Goal: Task Accomplishment & Management: Manage account settings

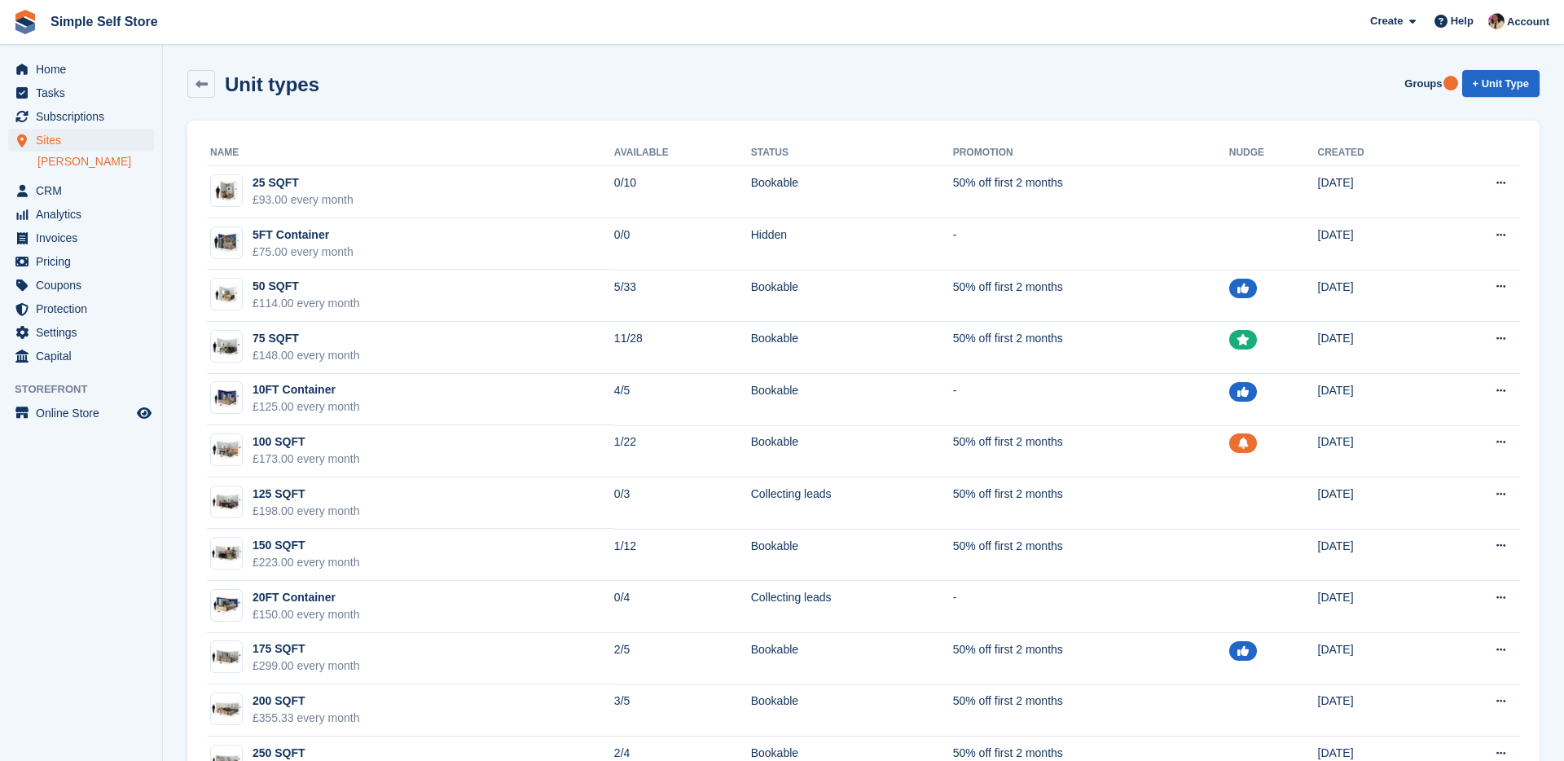
scroll to position [168, 0]
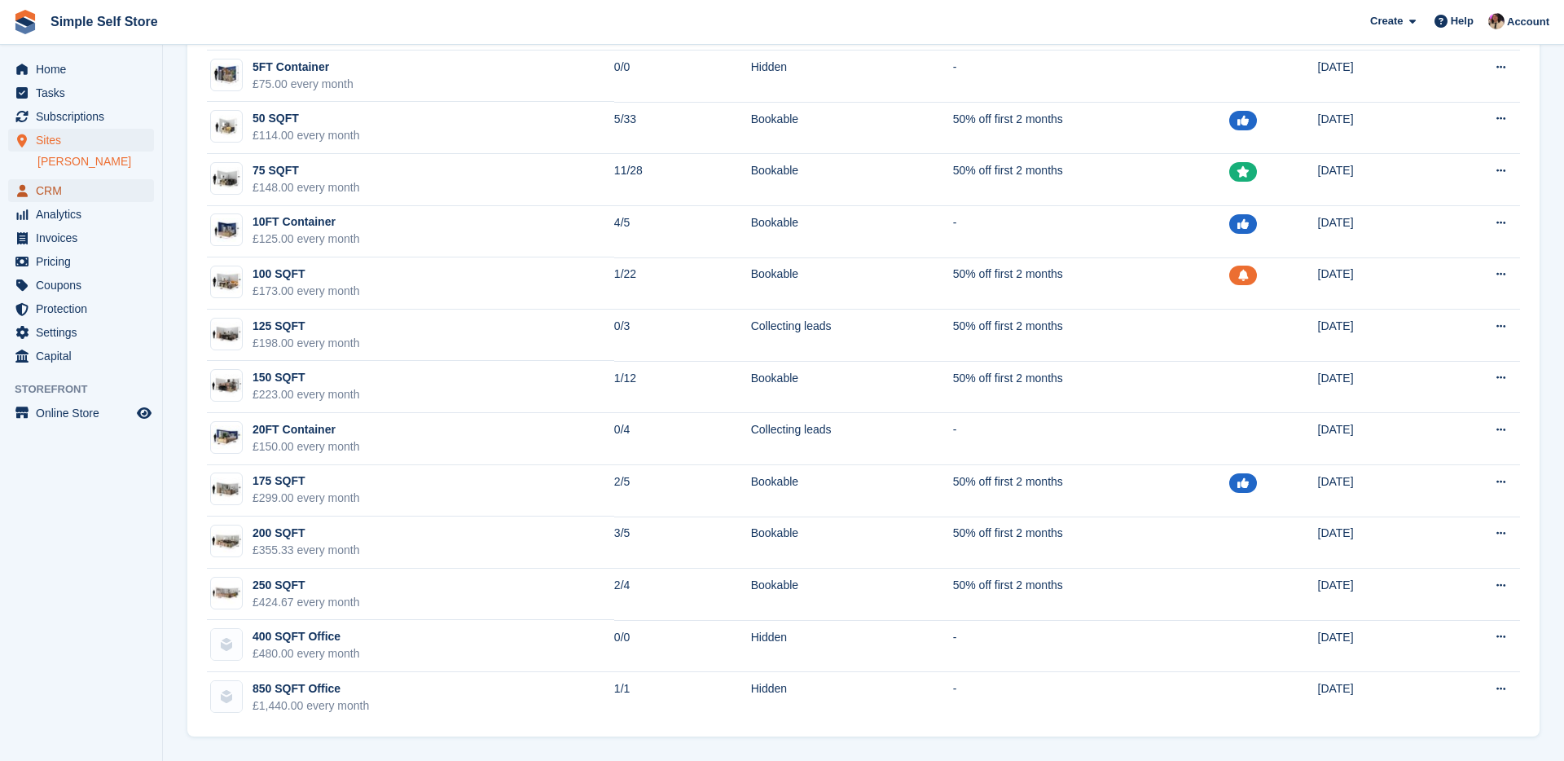
click at [56, 188] on span "CRM" at bounding box center [85, 190] width 98 height 23
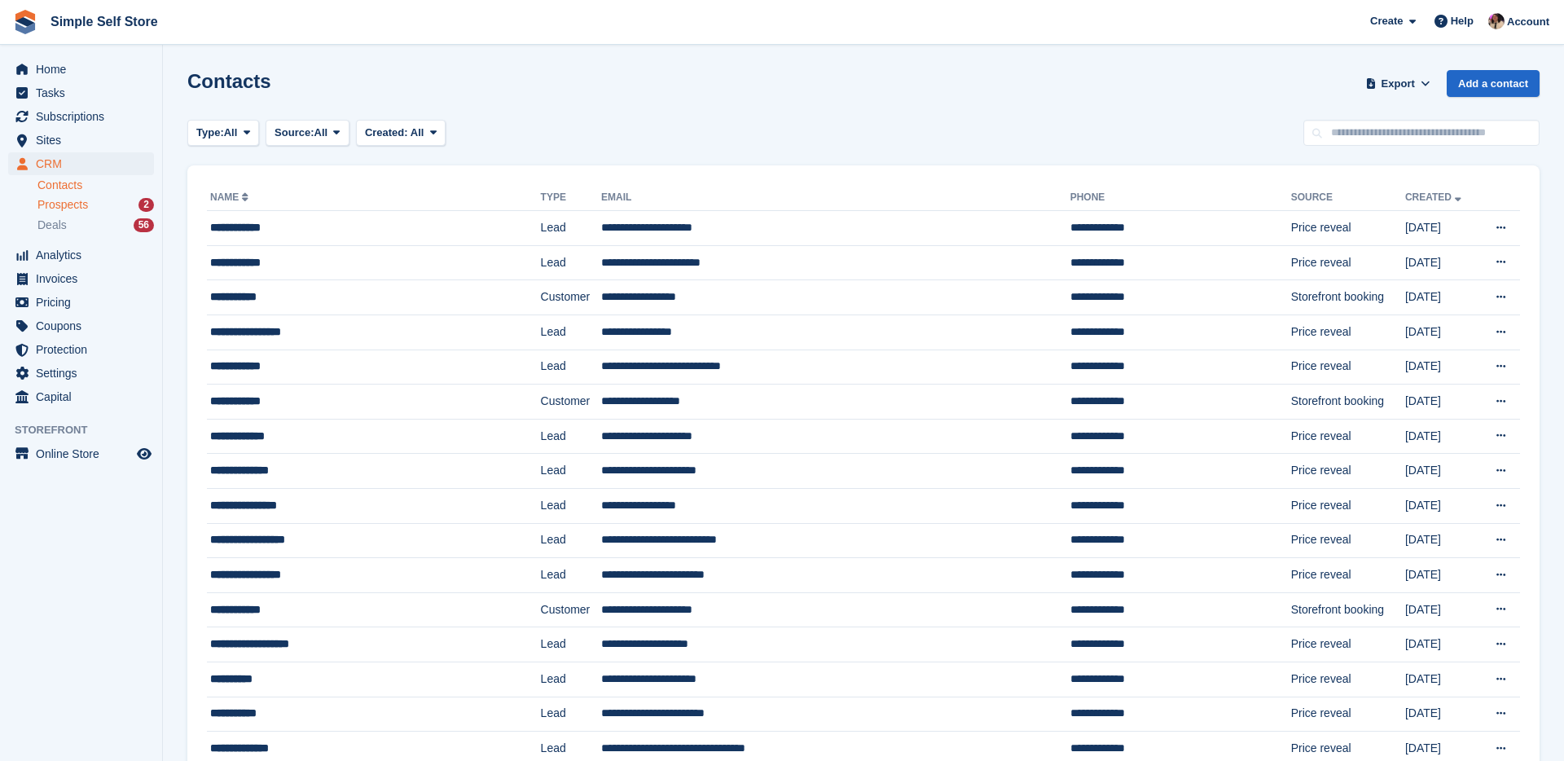
click at [109, 209] on div "Prospects 2" at bounding box center [95, 204] width 116 height 15
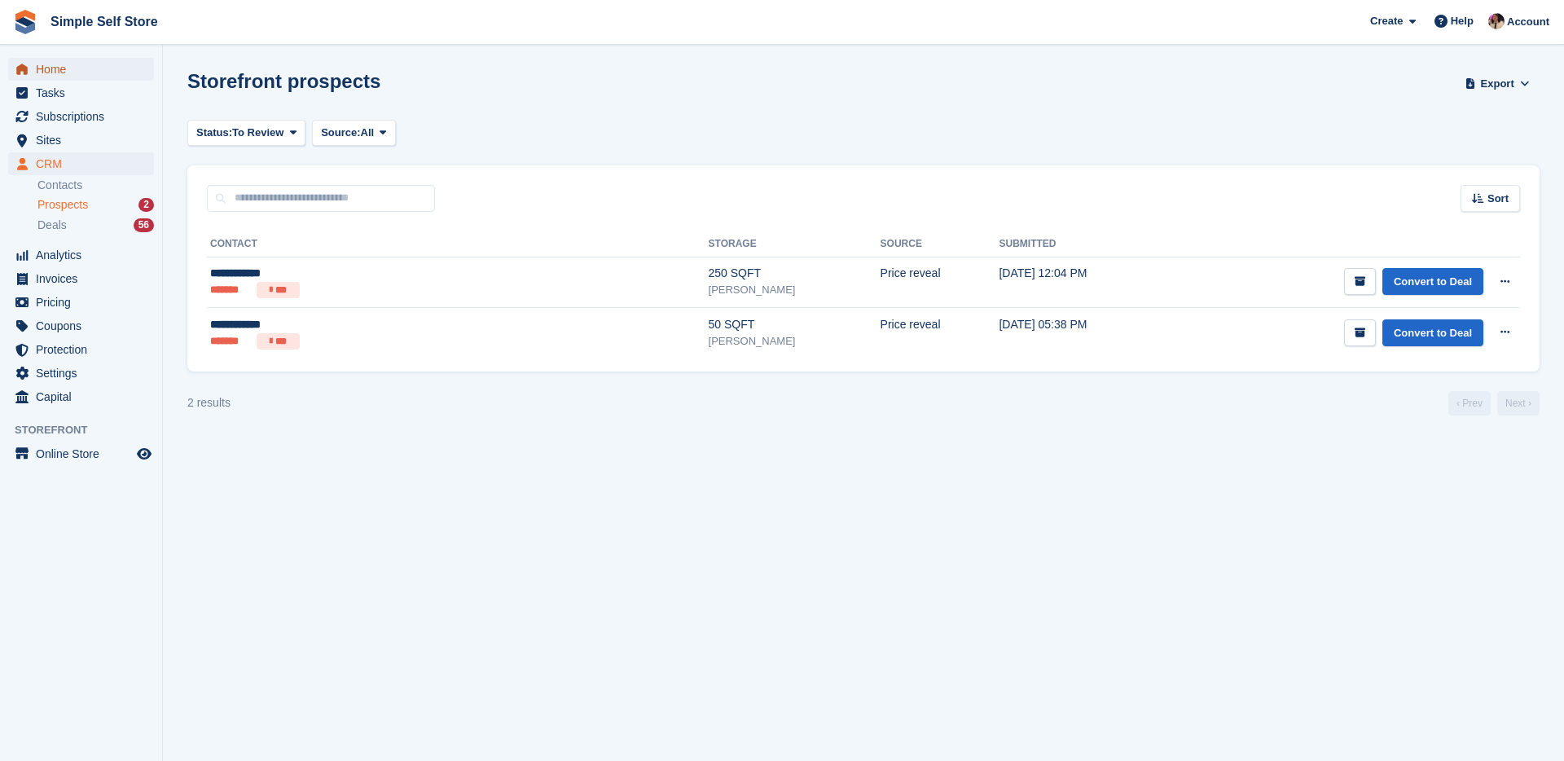
click at [63, 72] on span "Home" at bounding box center [85, 69] width 98 height 23
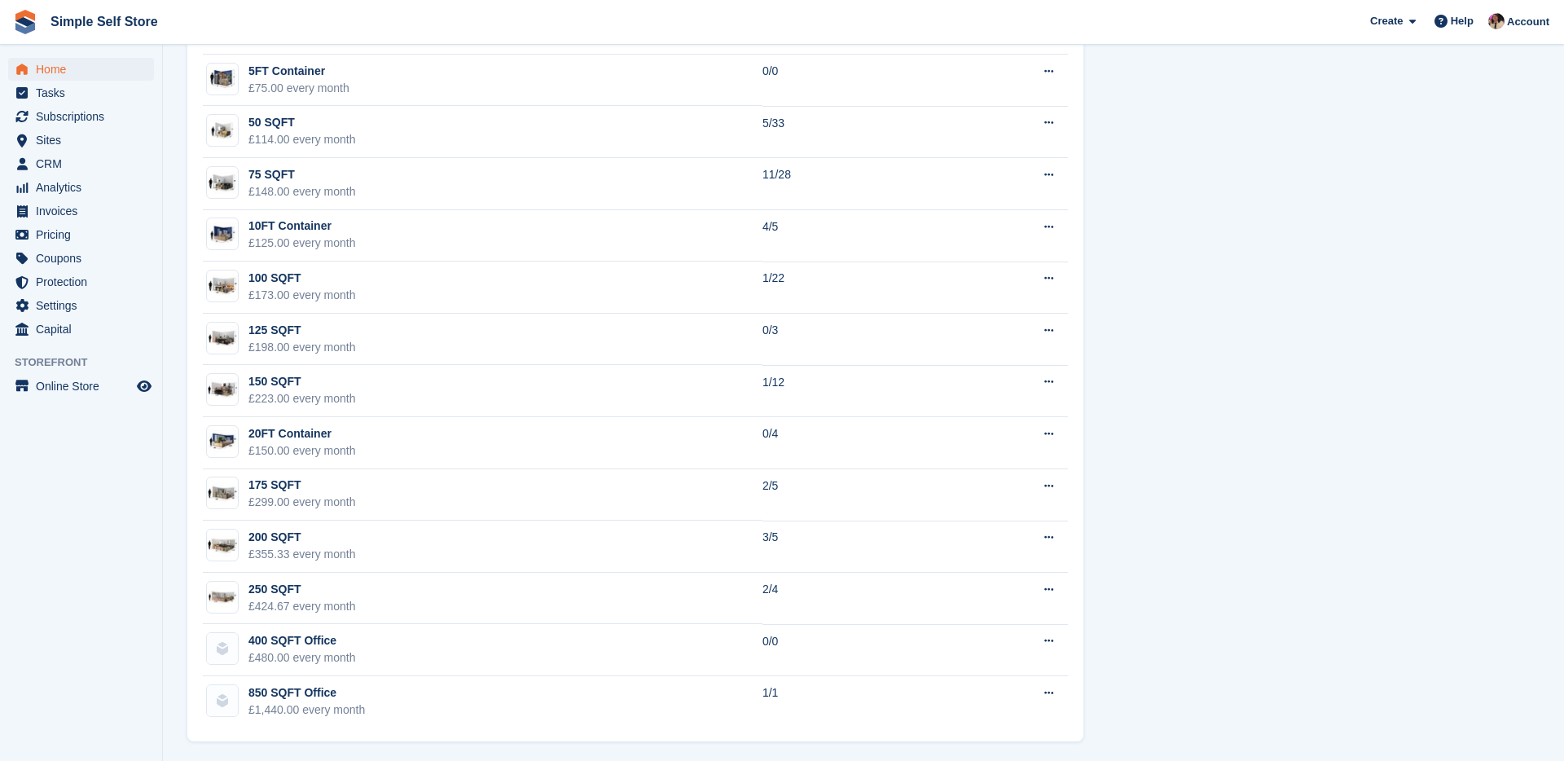
scroll to position [1052, 0]
click at [529, 382] on td "150 SQFT £223.00 every month" at bounding box center [483, 388] width 560 height 52
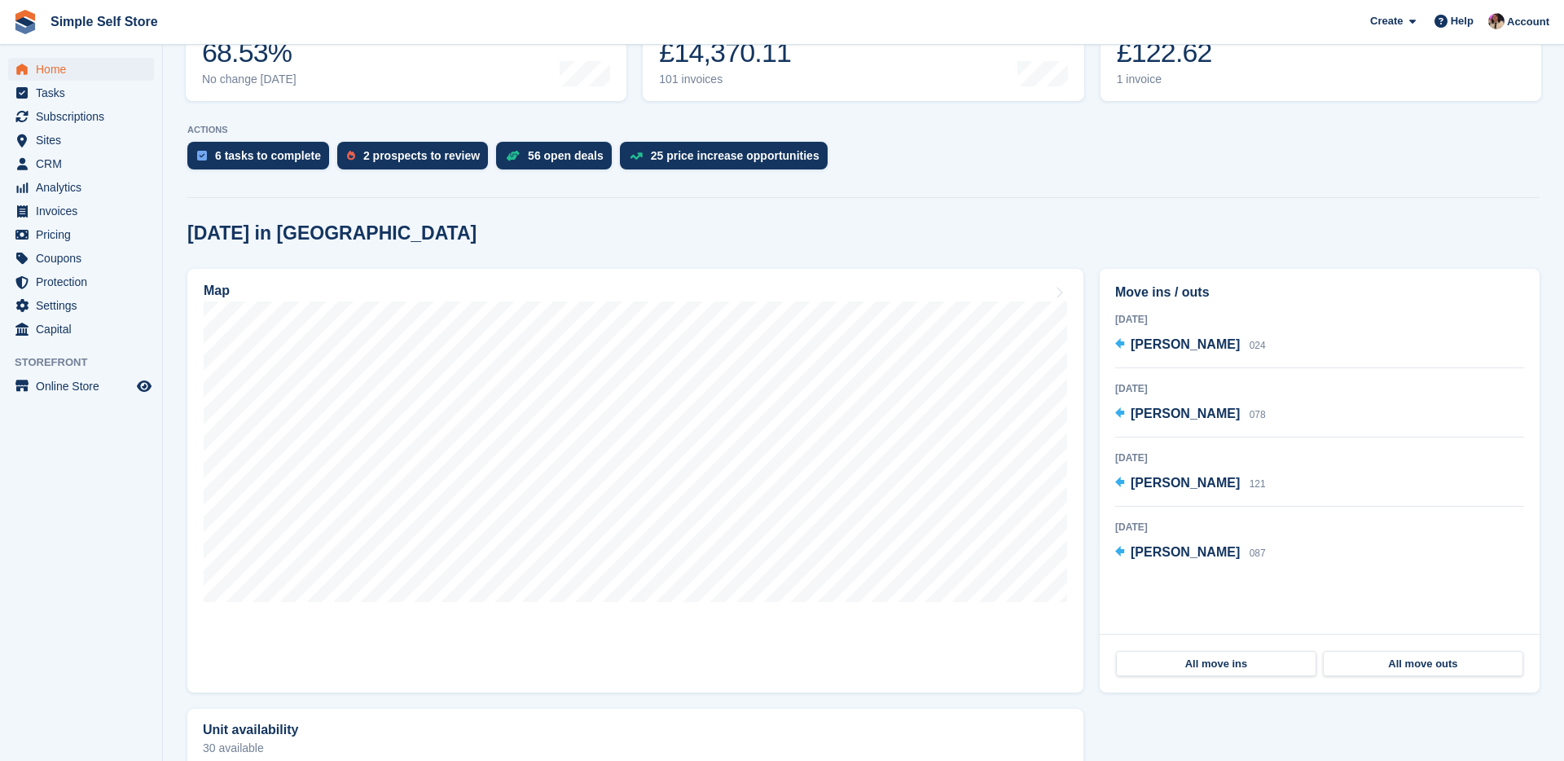
scroll to position [300, 0]
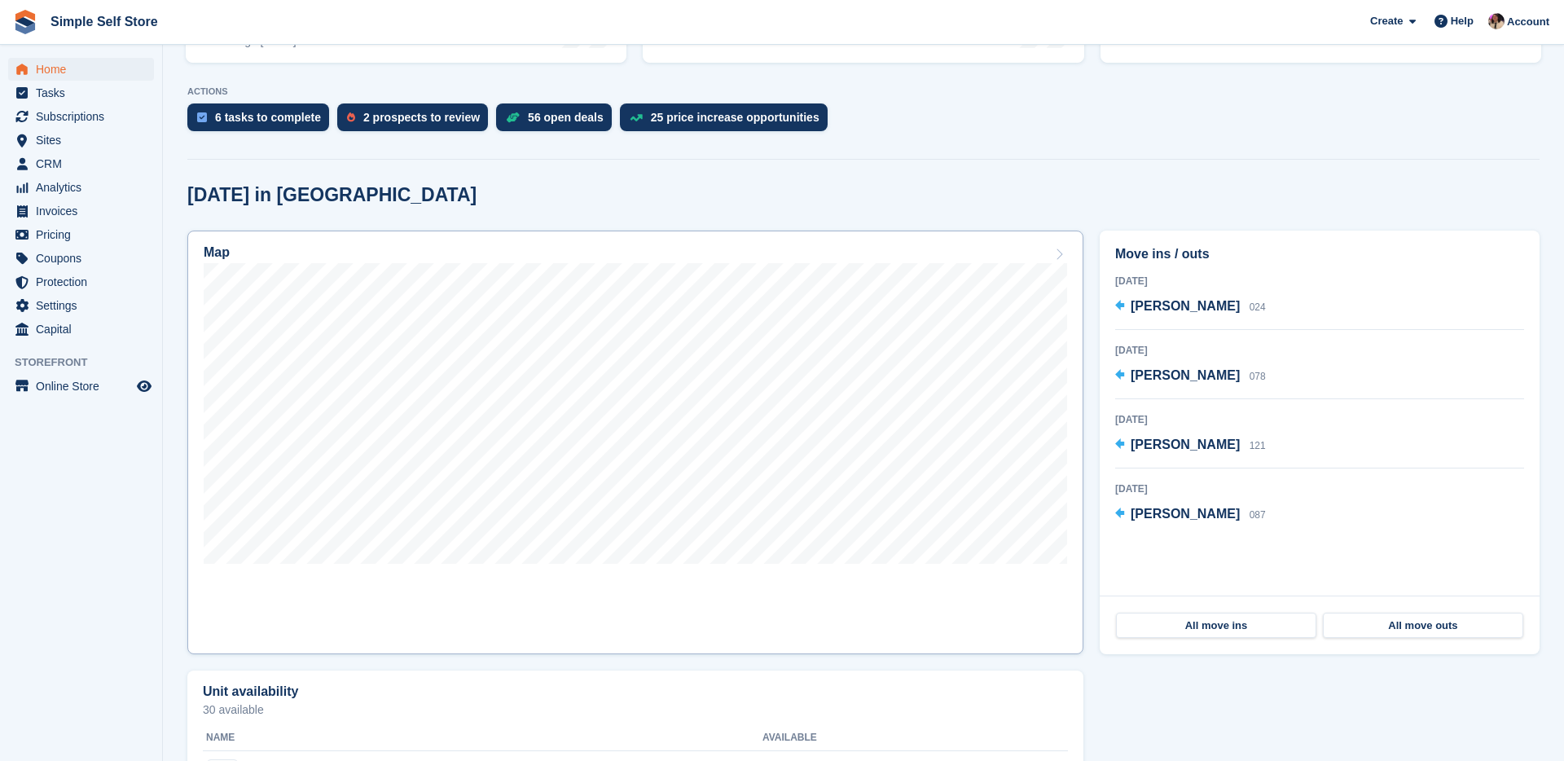
click at [833, 592] on link "Map" at bounding box center [635, 443] width 896 height 424
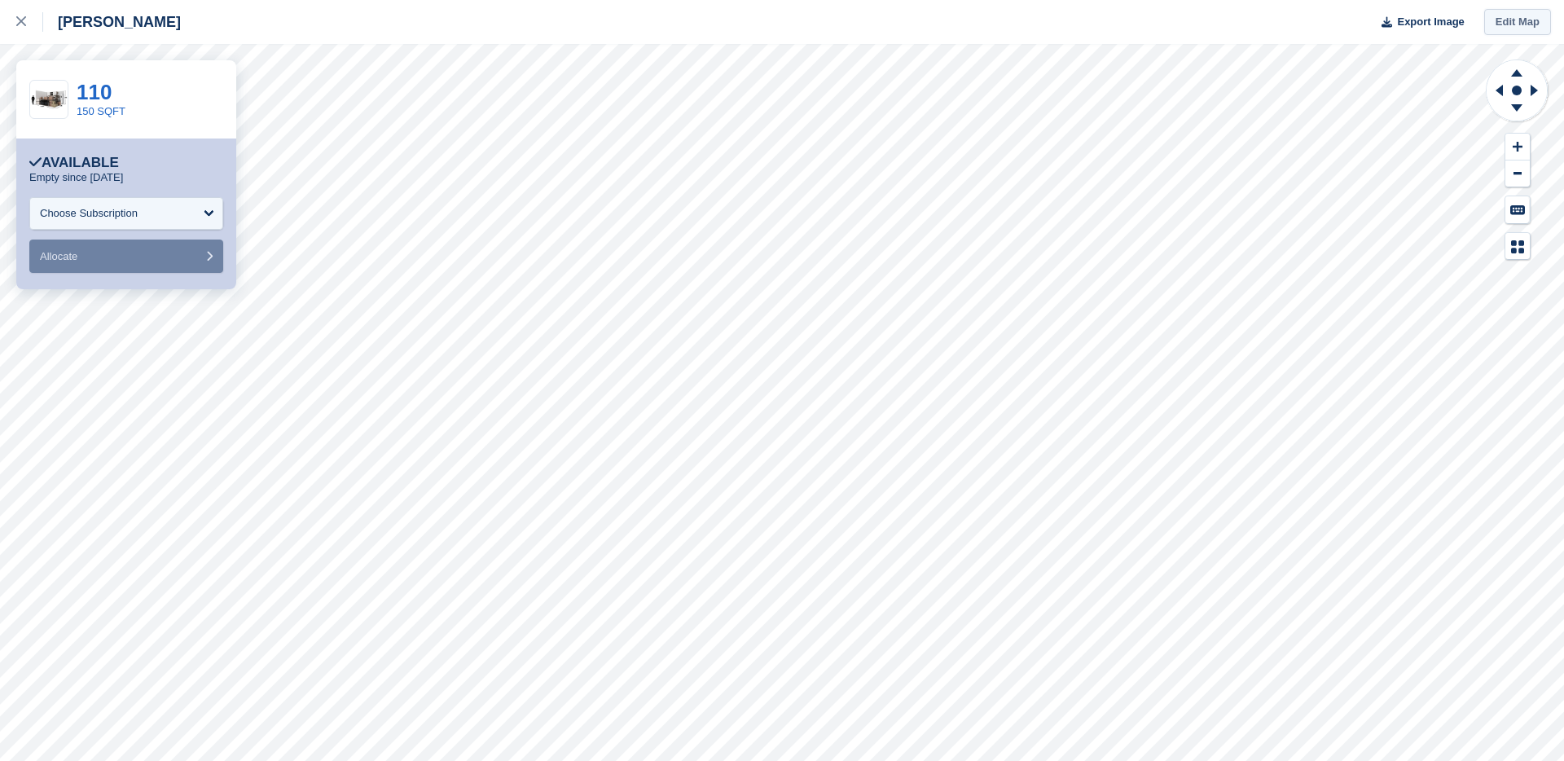
click at [1503, 22] on link "Edit Map" at bounding box center [1517, 22] width 67 height 27
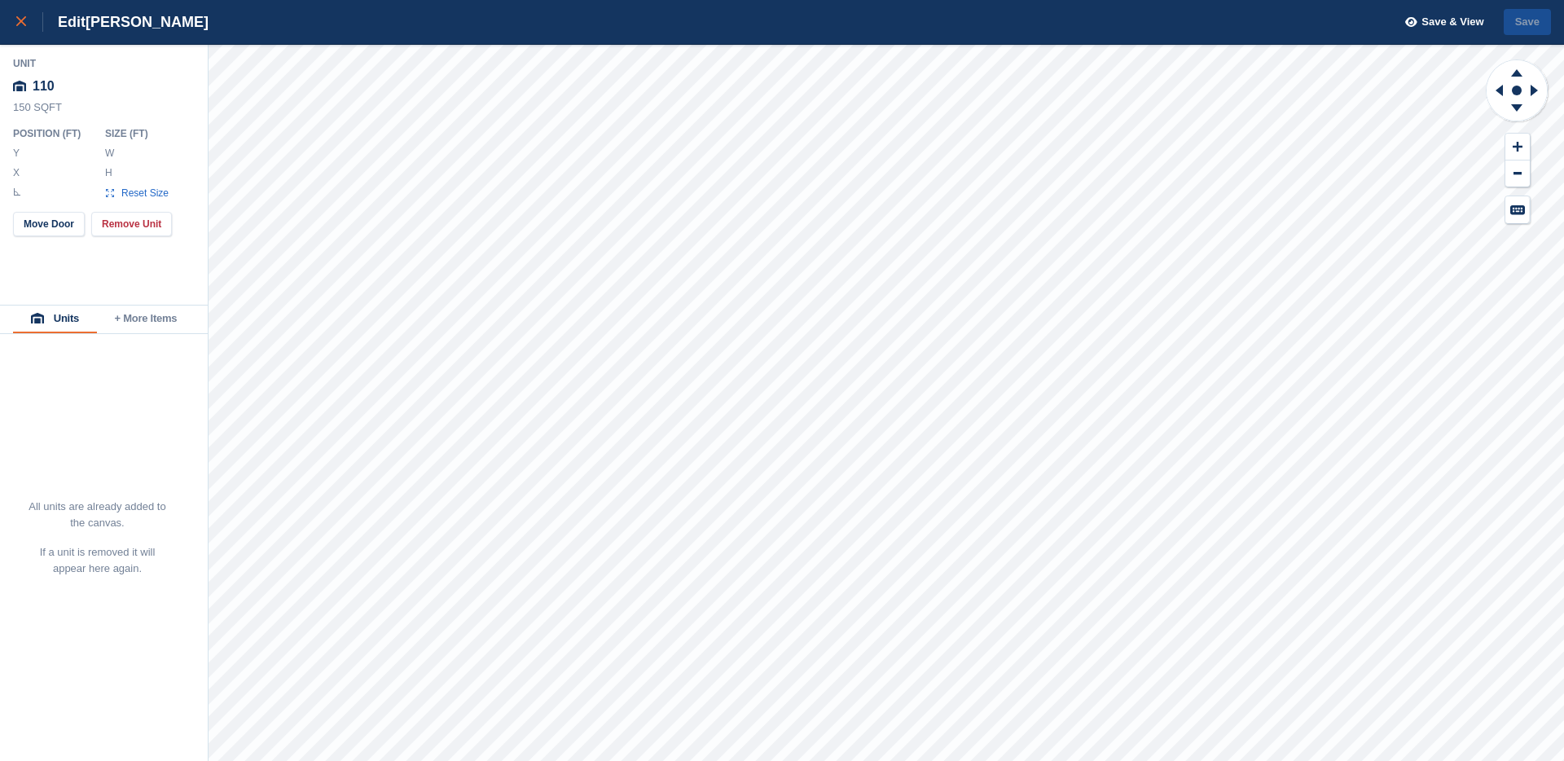
click at [22, 23] on icon at bounding box center [21, 21] width 10 height 10
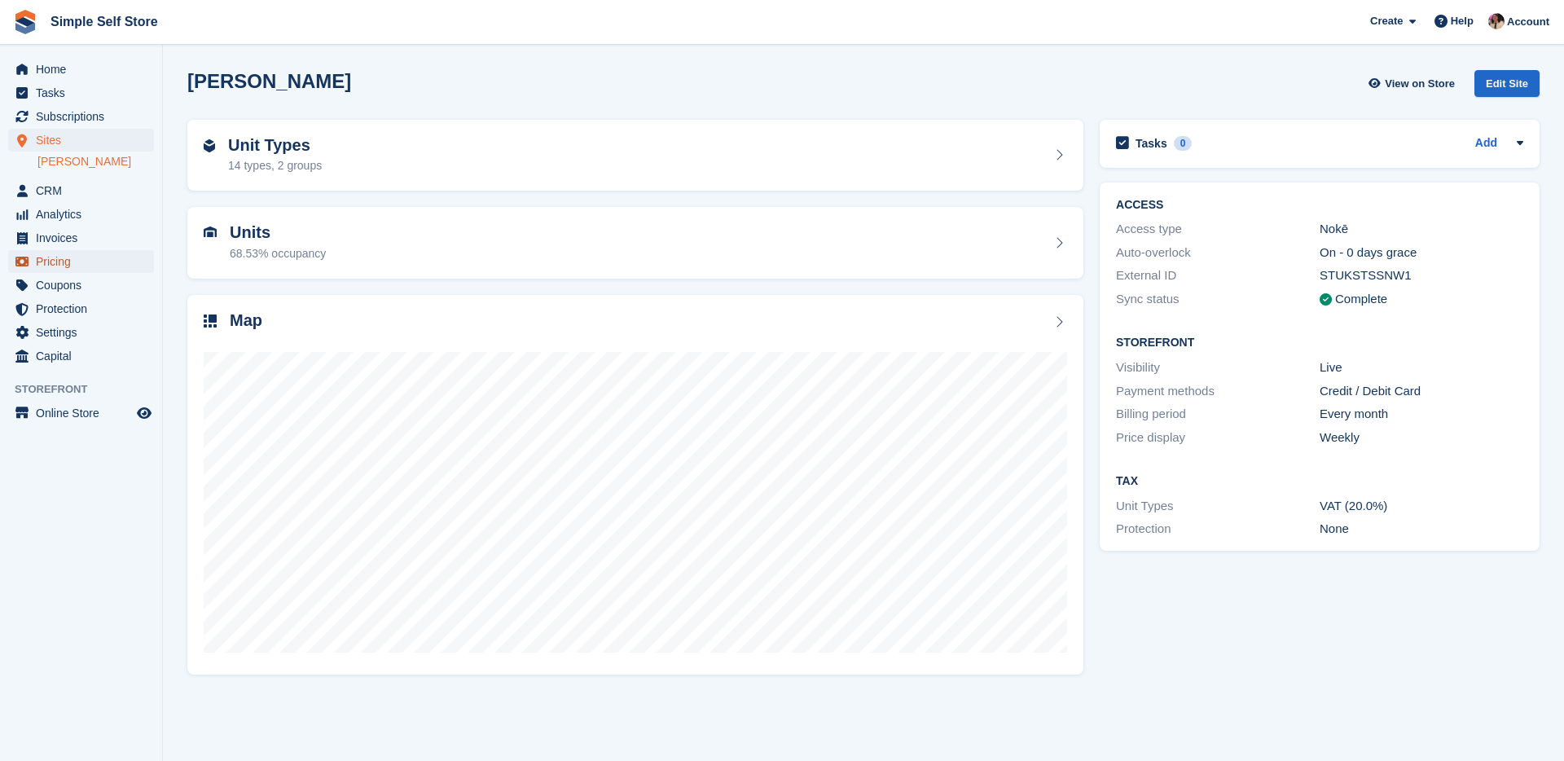
click at [73, 261] on span "Pricing" at bounding box center [85, 261] width 98 height 23
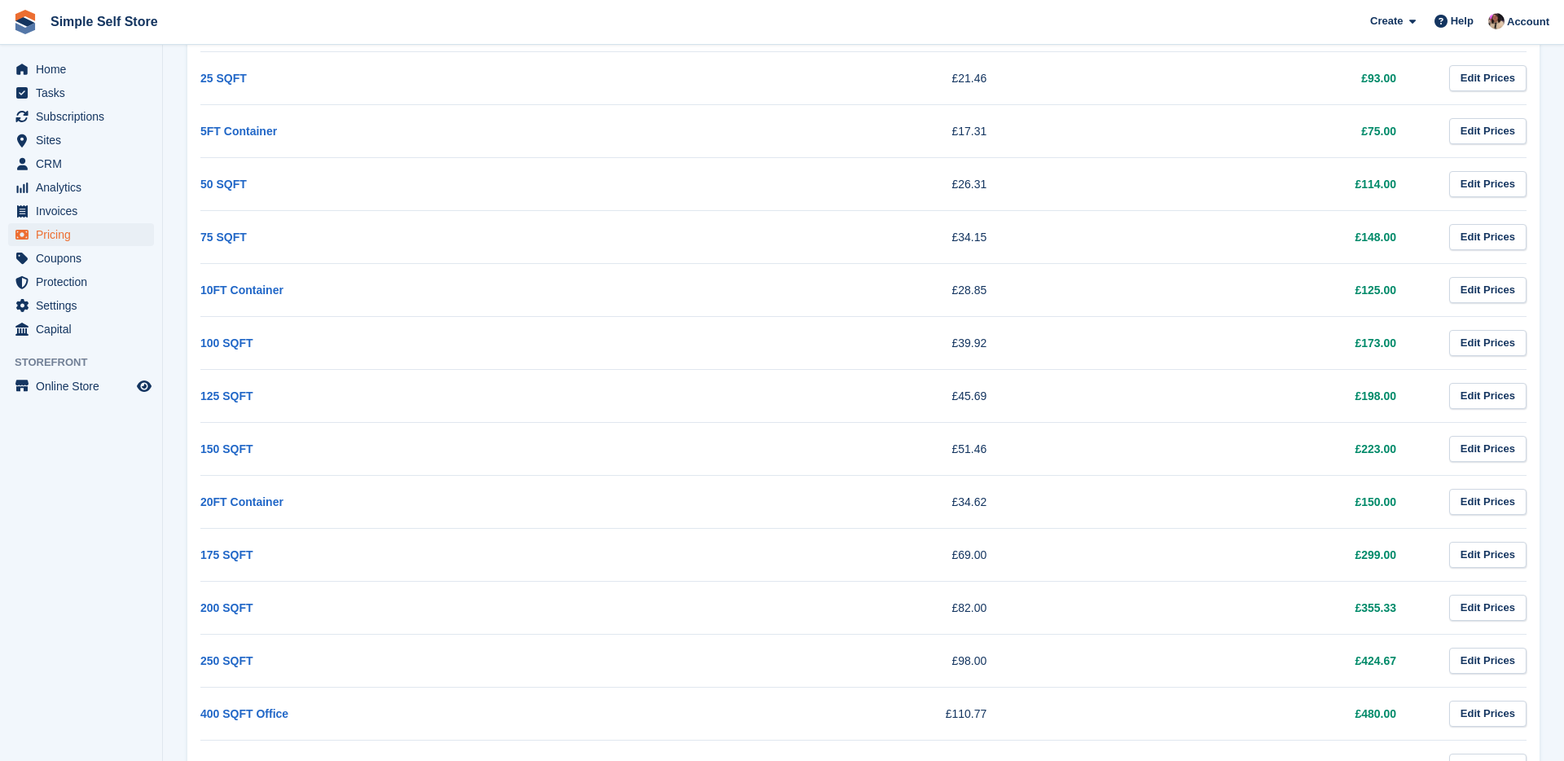
scroll to position [692, 0]
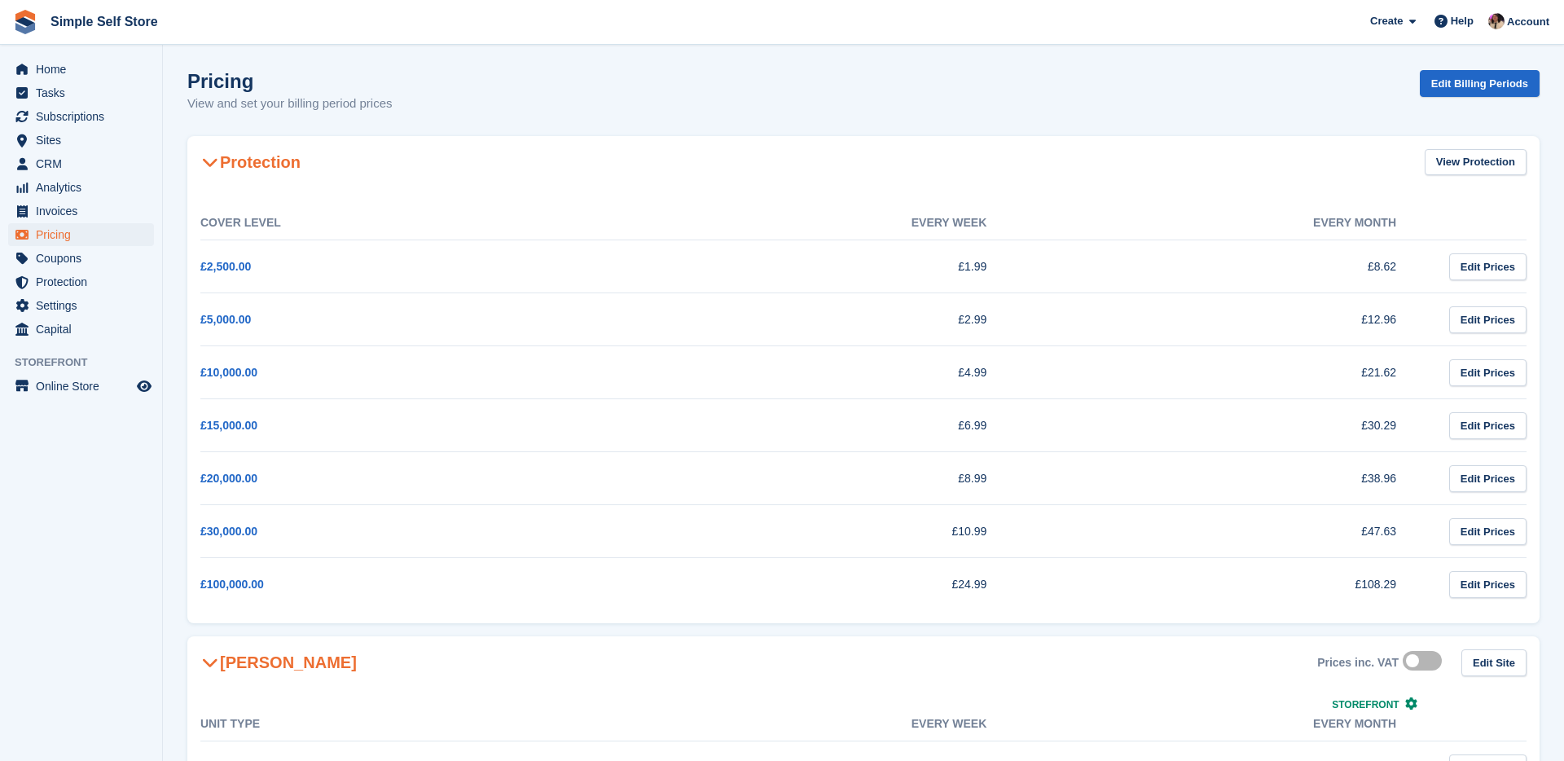
scroll to position [692, 0]
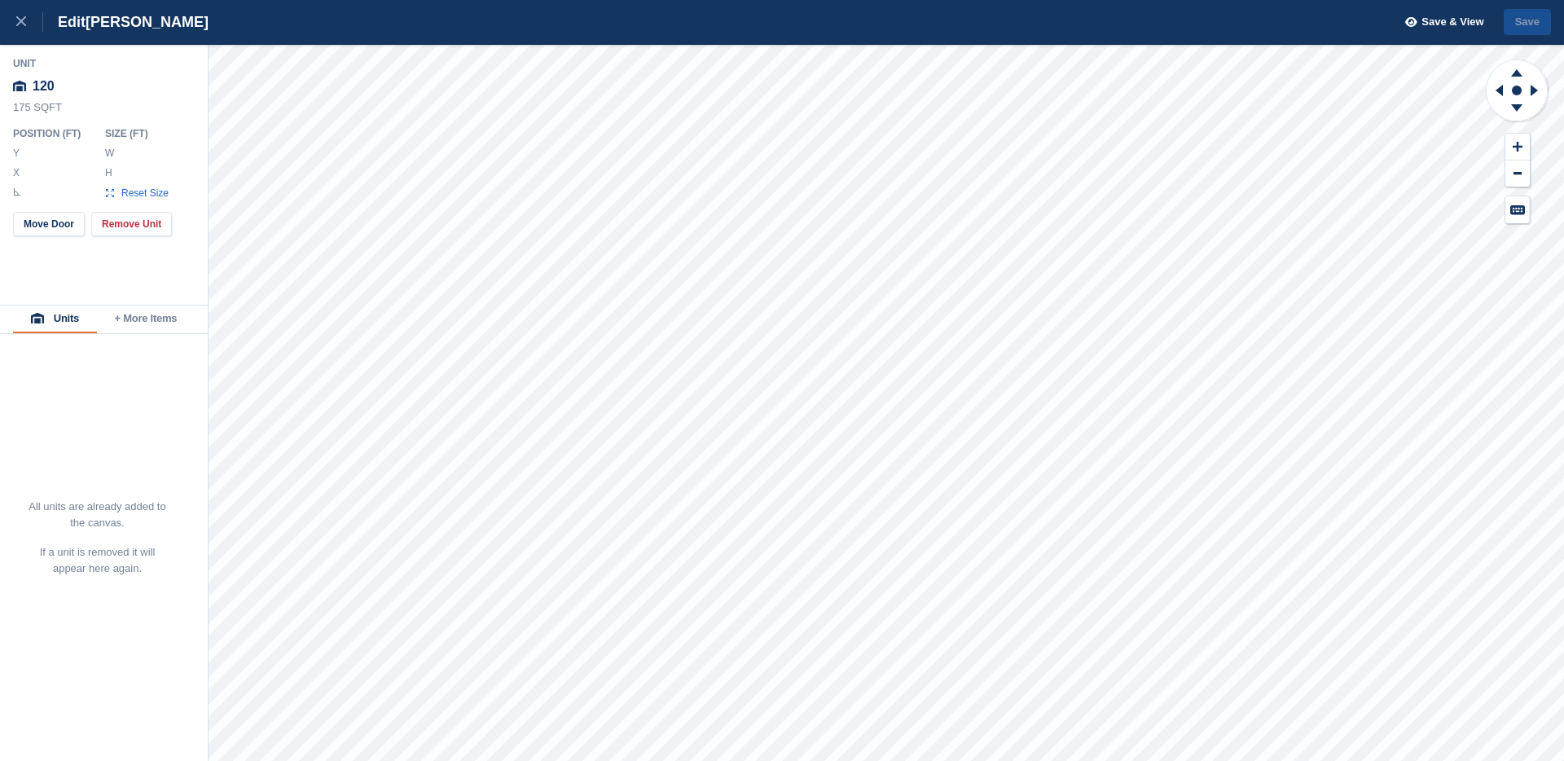
type input "*******"
click at [29, 16] on div at bounding box center [29, 22] width 27 height 20
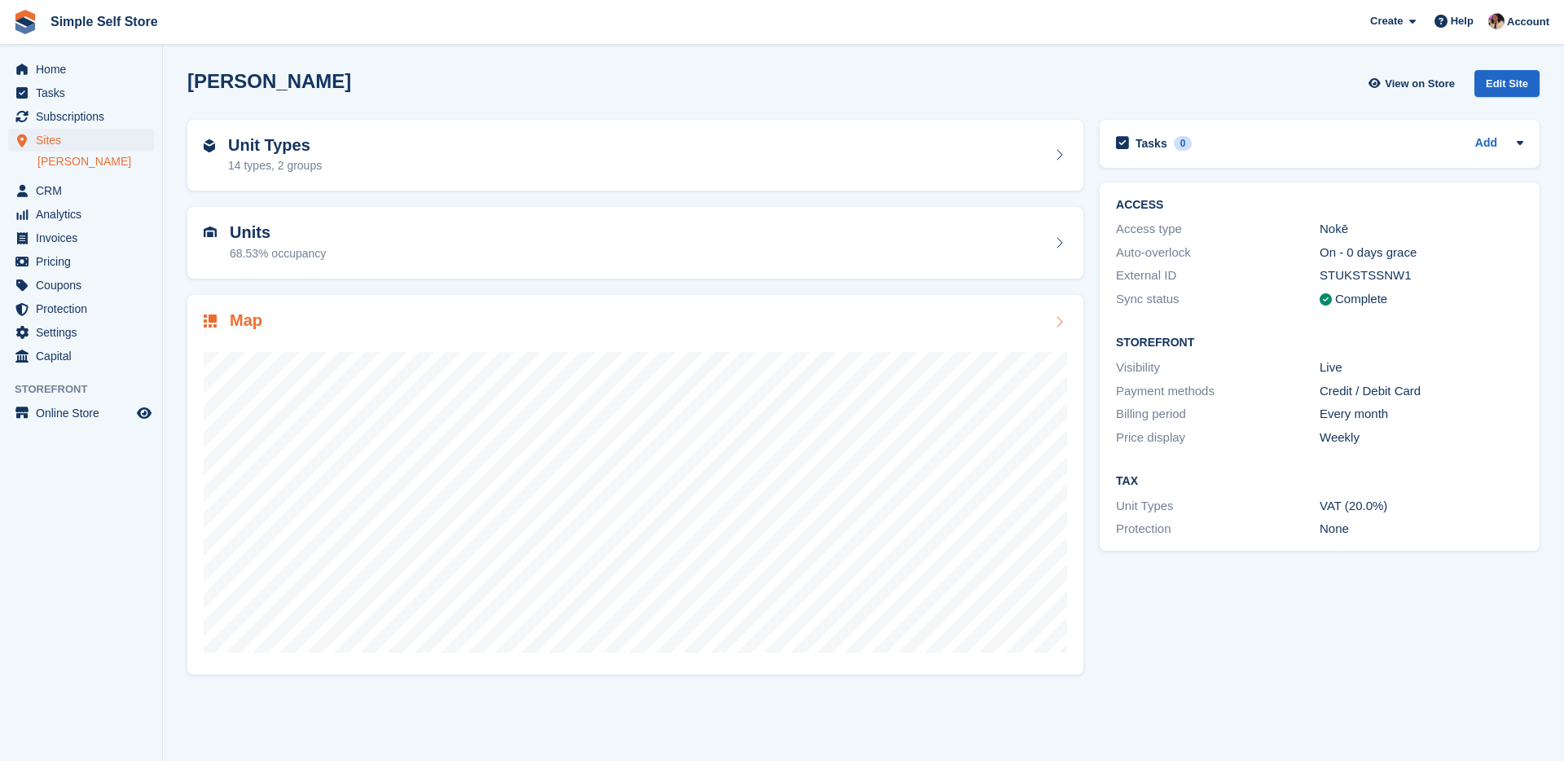
click at [807, 327] on div "Map" at bounding box center [635, 322] width 863 height 22
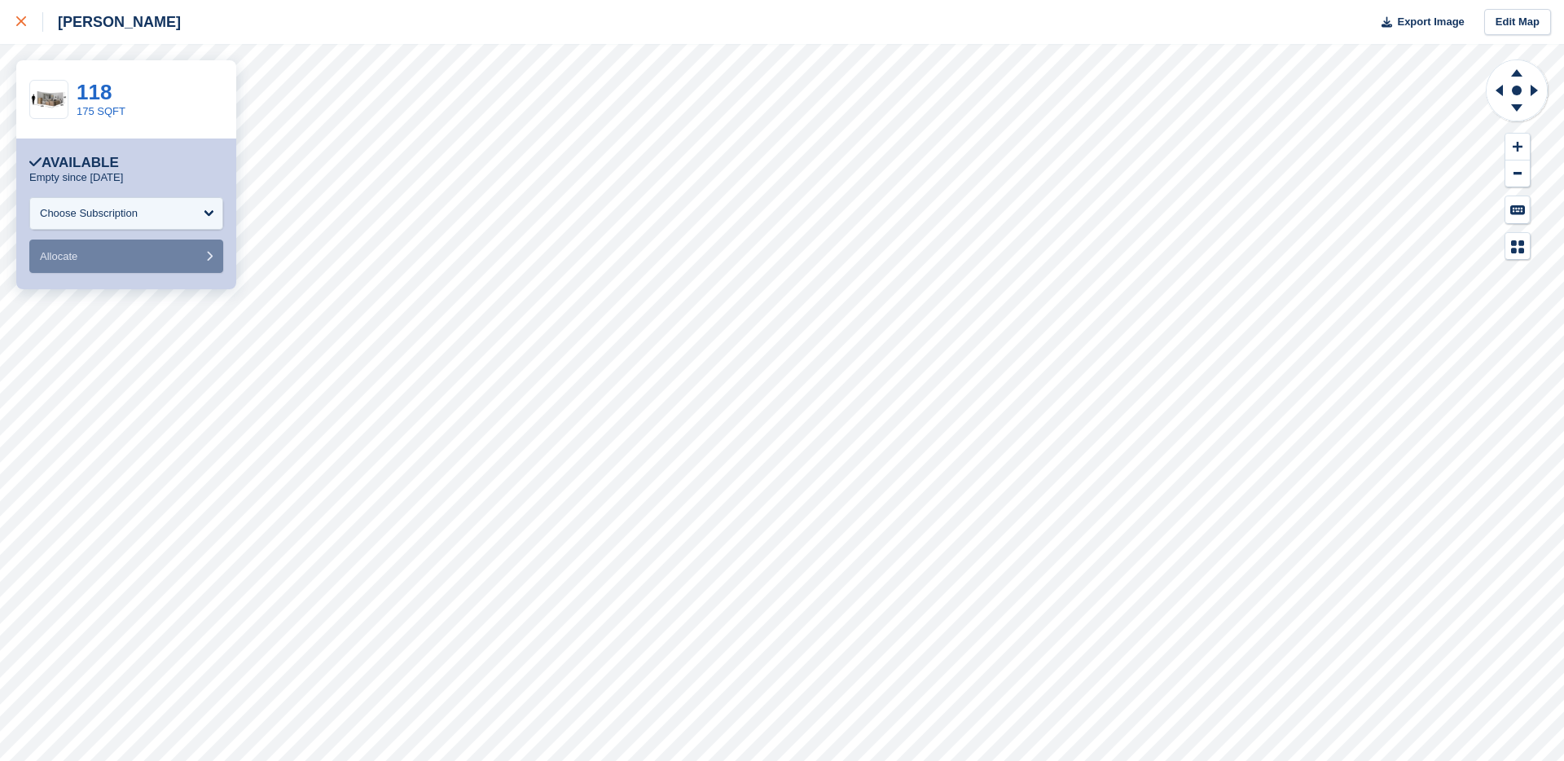
click at [23, 24] on icon at bounding box center [21, 21] width 10 height 10
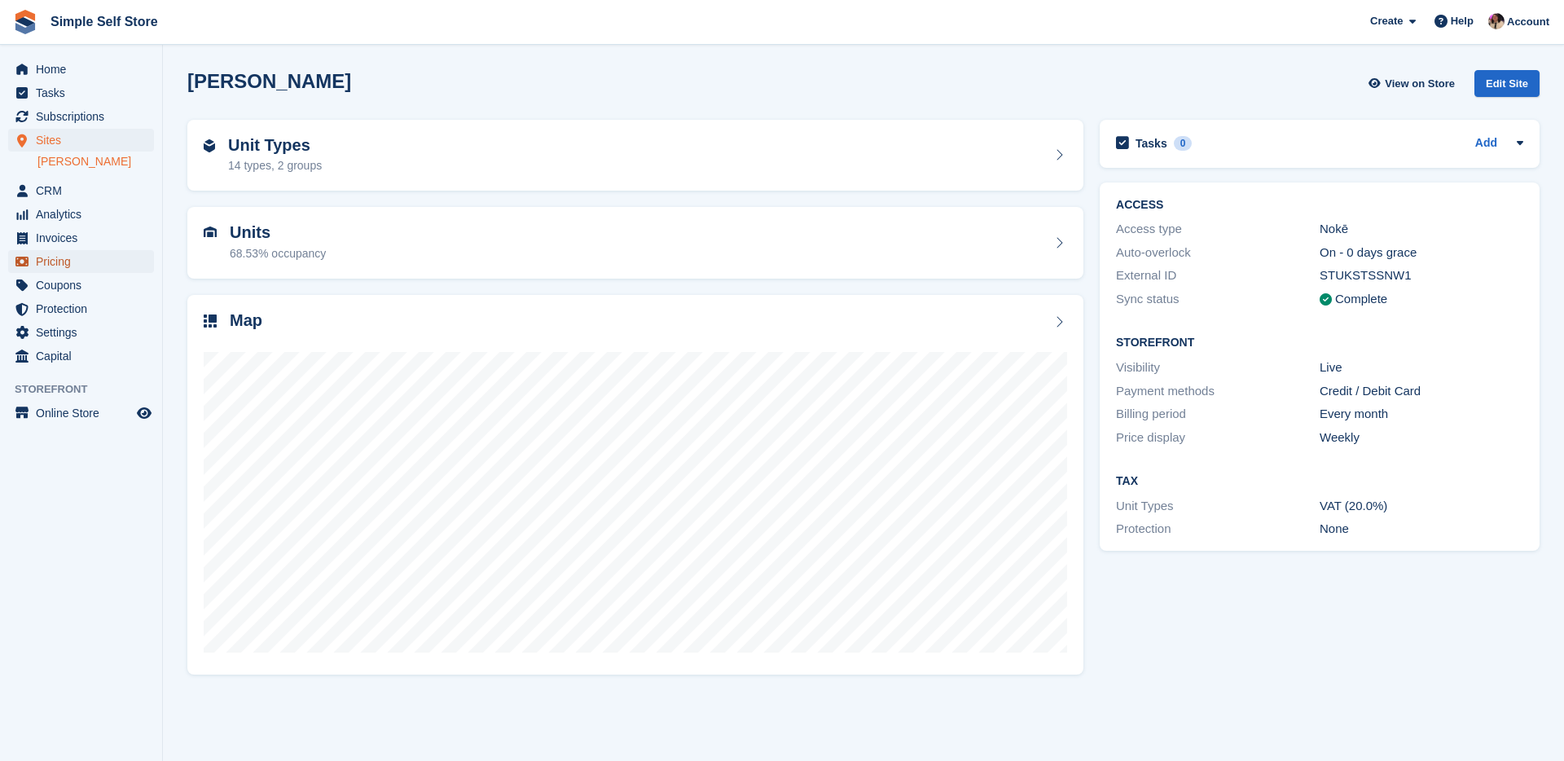
click at [72, 257] on span "Pricing" at bounding box center [85, 261] width 98 height 23
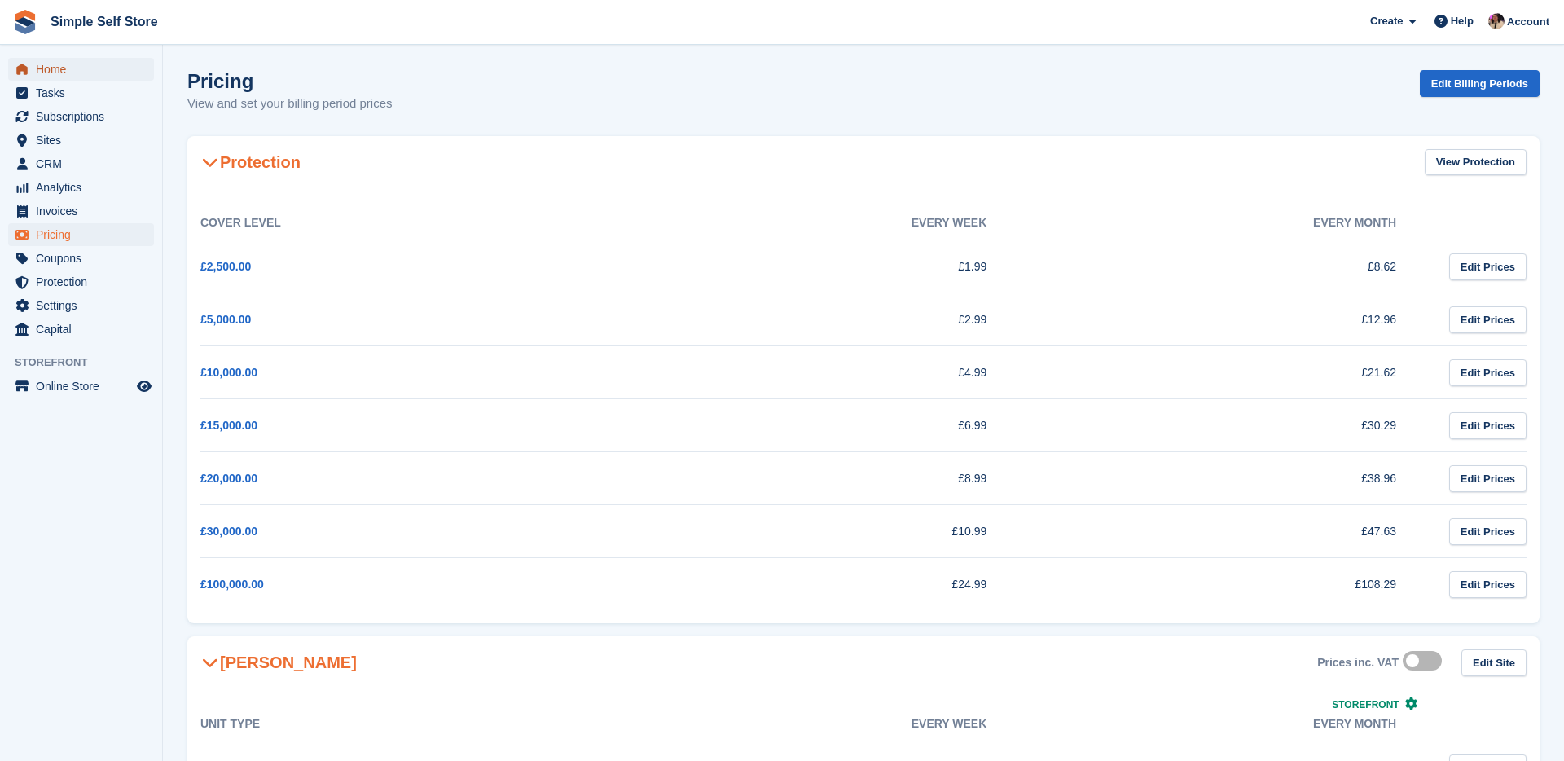
click at [58, 72] on span "Home" at bounding box center [85, 69] width 98 height 23
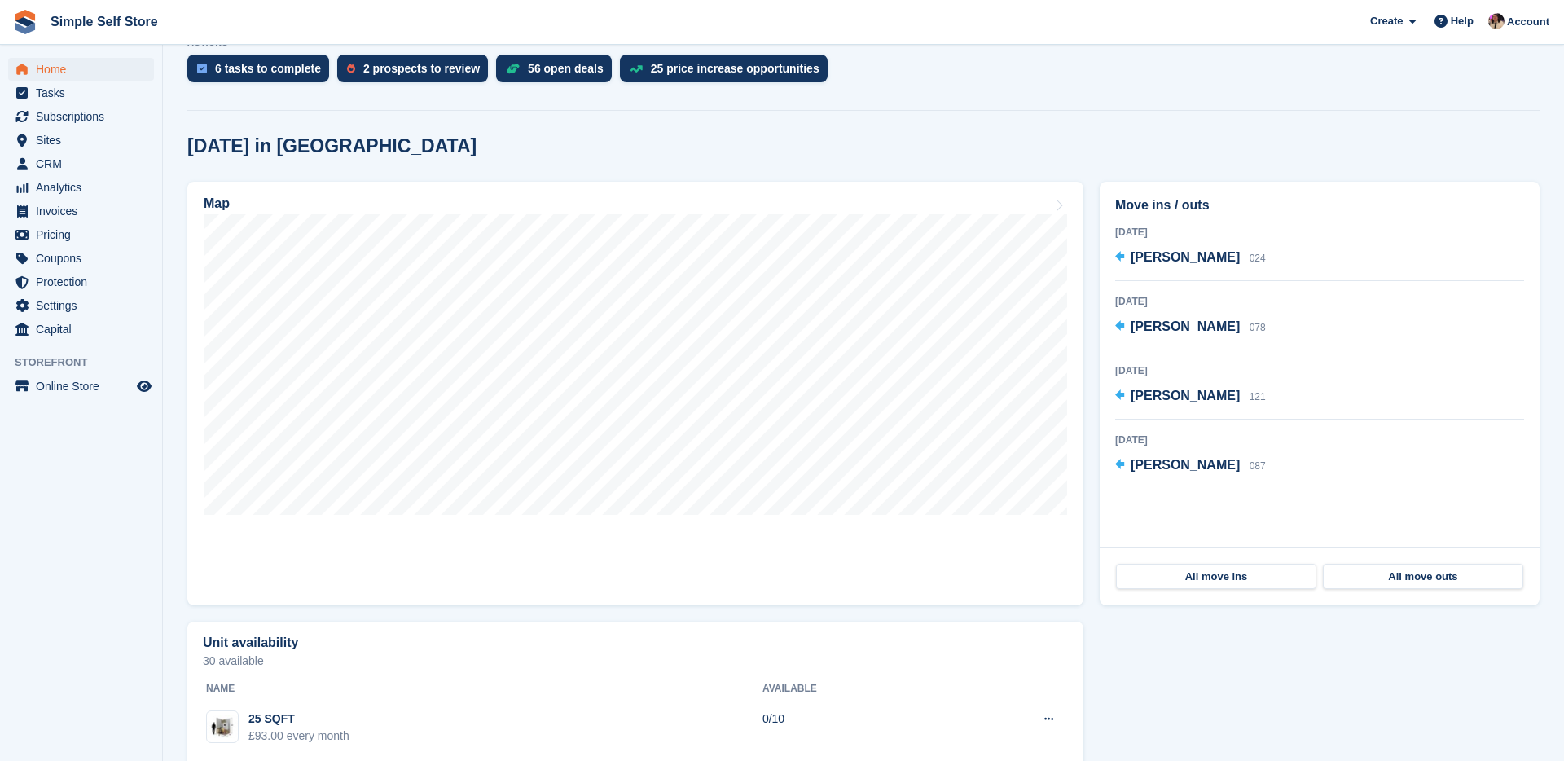
scroll to position [349, 0]
